Goal: Information Seeking & Learning: Learn about a topic

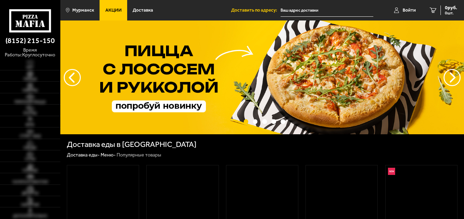
click at [109, 8] on span "Акции" at bounding box center [113, 10] width 16 height 5
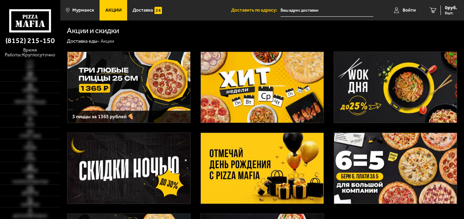
click at [270, 164] on img at bounding box center [262, 168] width 123 height 71
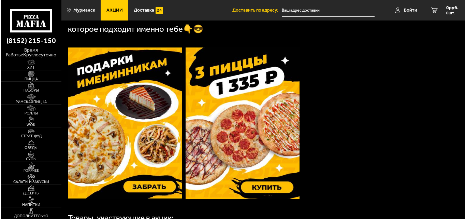
scroll to position [205, 0]
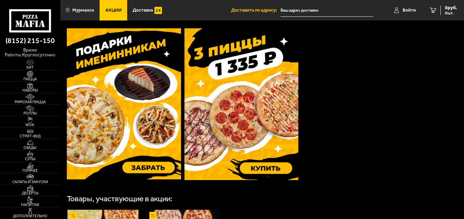
click at [138, 131] on img at bounding box center [124, 103] width 114 height 151
click at [87, 10] on span "Мурманск" at bounding box center [83, 10] width 22 height 5
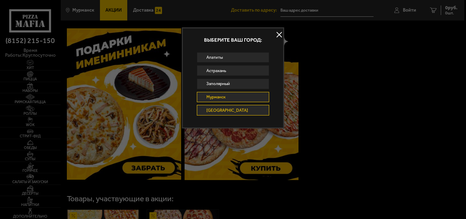
click at [212, 111] on link "[GEOGRAPHIC_DATA]" at bounding box center [233, 110] width 72 height 11
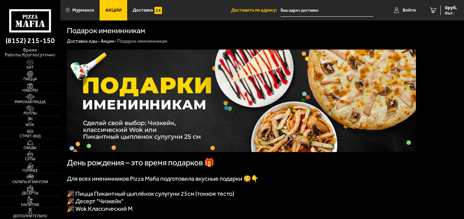
scroll to position [102, 0]
